Goal: Information Seeking & Learning: Learn about a topic

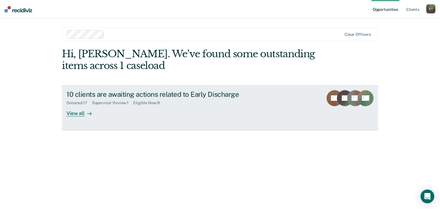
click at [79, 110] on div "View all" at bounding box center [82, 110] width 32 height 11
